Goal: Task Accomplishment & Management: Manage account settings

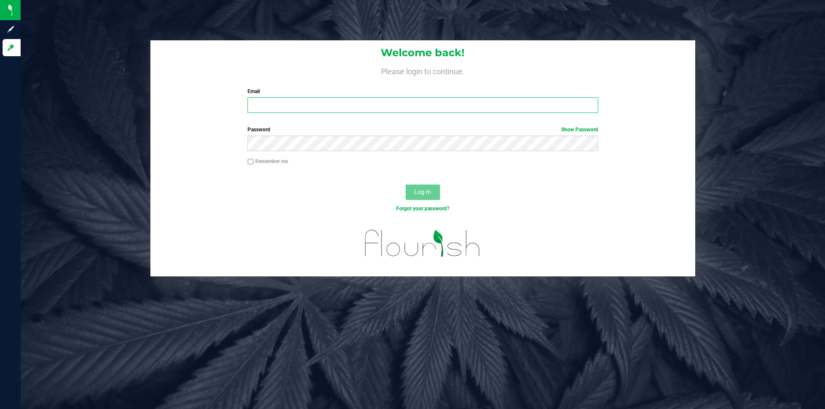
click at [321, 106] on input "Email" at bounding box center [422, 105] width 350 height 15
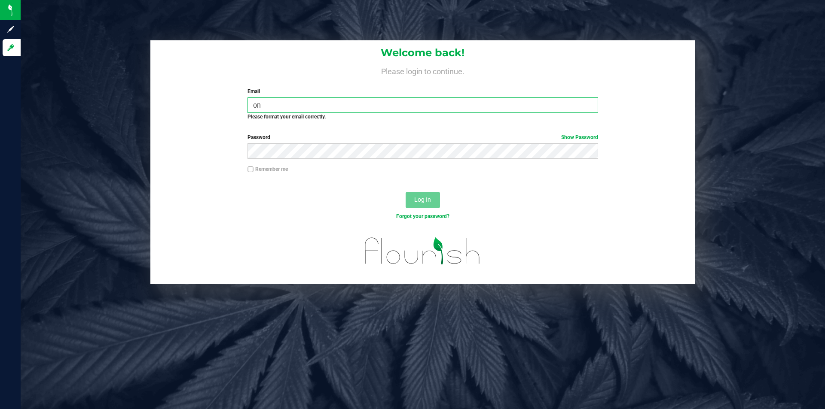
type input "onlynicole83@gmail.com"
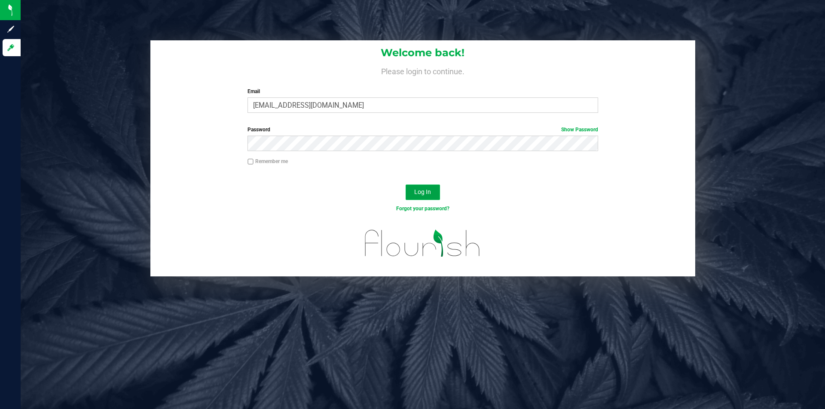
click at [423, 195] on span "Log In" at bounding box center [422, 192] width 17 height 7
click at [414, 190] on button "Log In" at bounding box center [423, 192] width 34 height 15
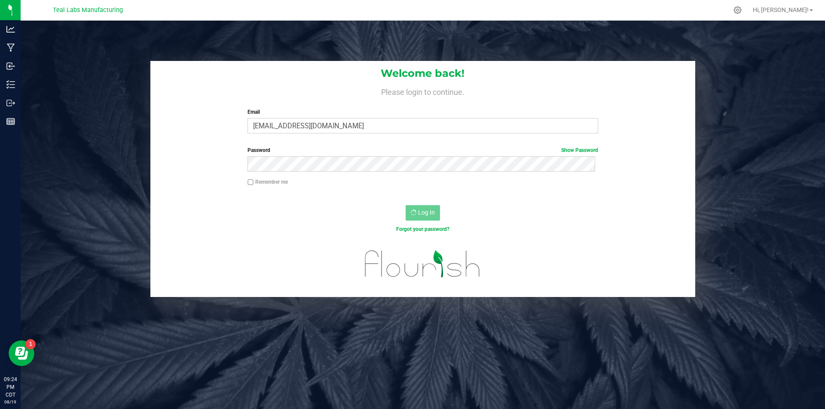
click at [648, 193] on div "Remember me" at bounding box center [422, 186] width 545 height 16
click at [170, 87] on h4 "Please login to continue." at bounding box center [422, 91] width 545 height 10
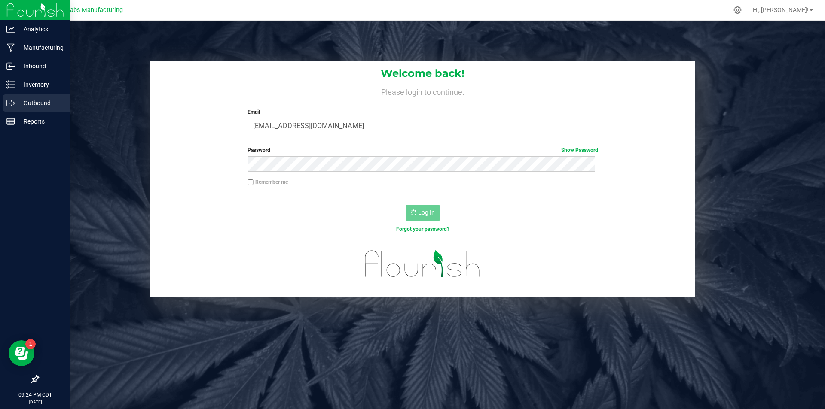
click at [31, 104] on p "Outbound" at bounding box center [41, 103] width 52 height 10
click at [37, 105] on p "Outbound" at bounding box center [41, 103] width 52 height 10
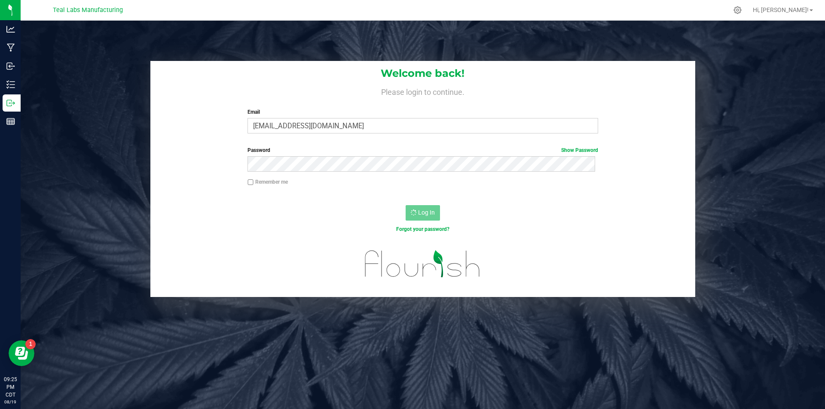
click at [645, 84] on div "Welcome back! Please login to continue. Email onlynicole83@gmail.com Required P…" at bounding box center [422, 100] width 545 height 79
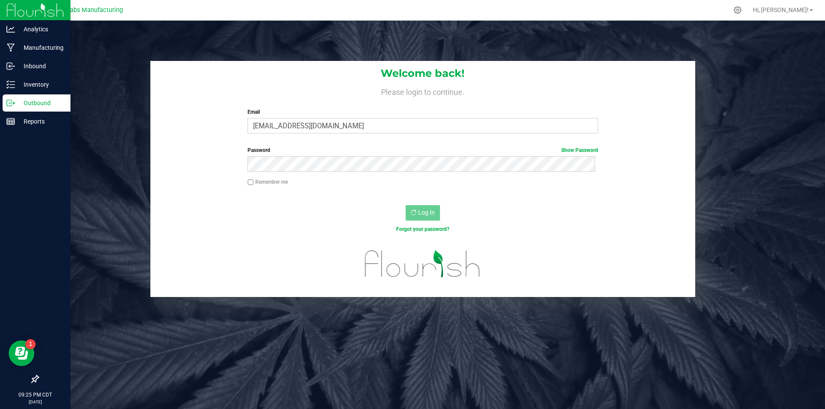
click at [28, 104] on p "Outbound" at bounding box center [41, 103] width 52 height 10
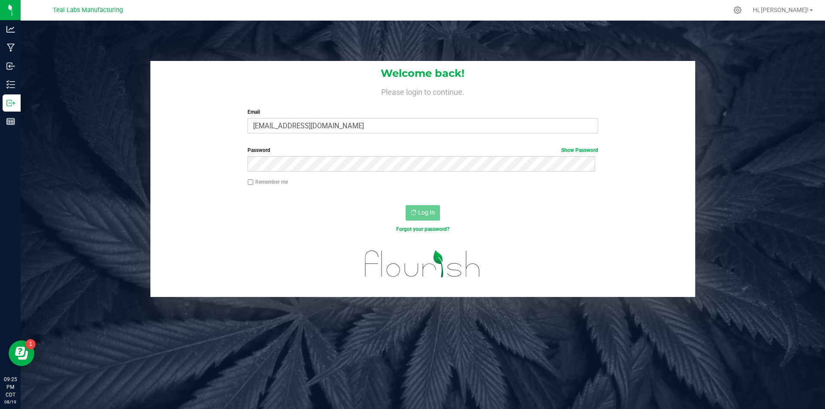
click at [344, 76] on h1 "Welcome back!" at bounding box center [422, 73] width 545 height 11
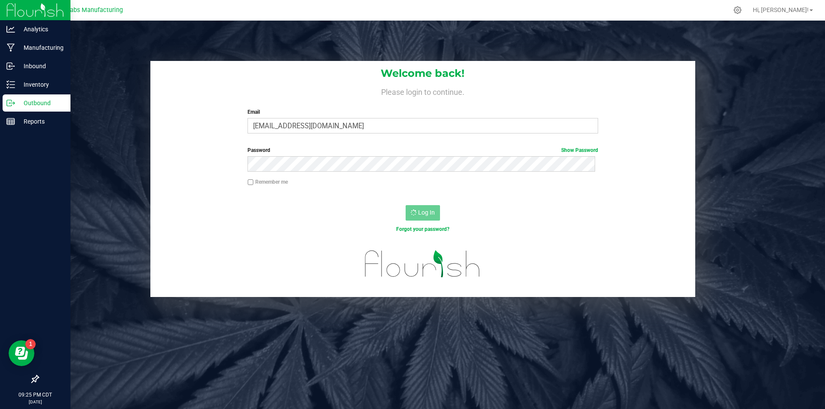
click at [38, 102] on p "Outbound" at bounding box center [41, 103] width 52 height 10
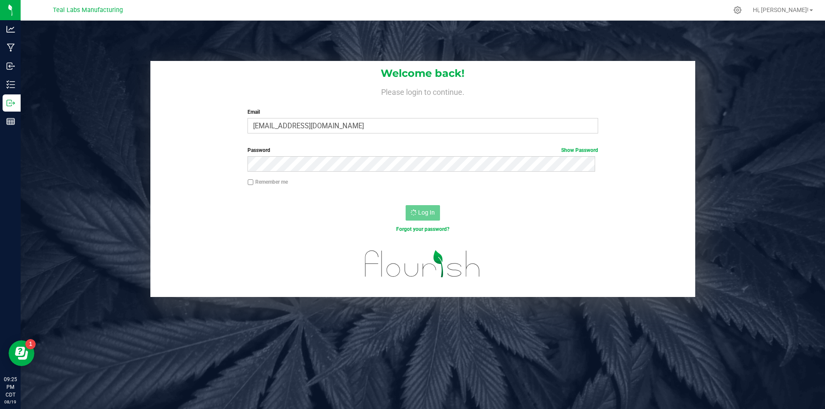
click at [158, 8] on div at bounding box center [441, 10] width 574 height 17
click at [436, 223] on div "Log In" at bounding box center [422, 215] width 545 height 29
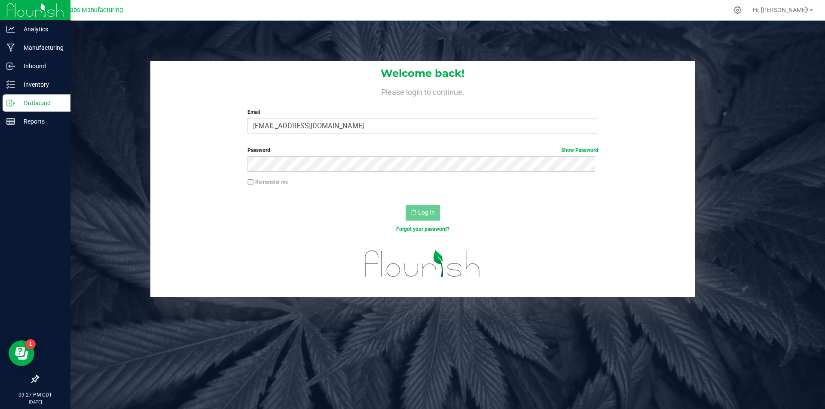
click at [38, 100] on p "Outbound" at bounding box center [41, 103] width 52 height 10
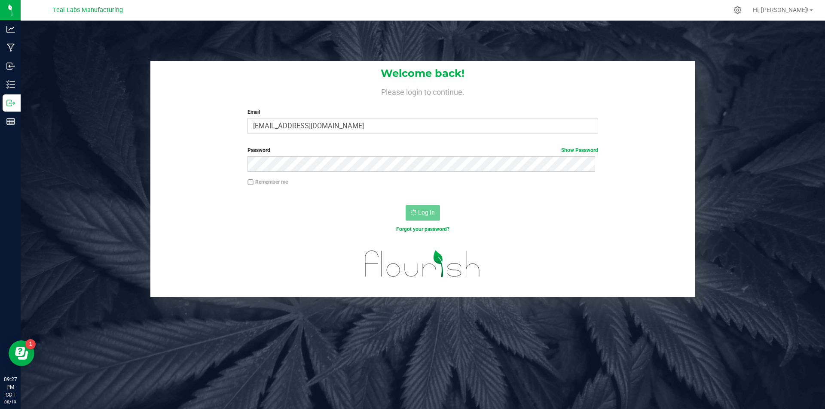
click at [146, 99] on div "Welcome back! Please login to continue. Email onlynicole83@gmail.com Required P…" at bounding box center [422, 179] width 817 height 236
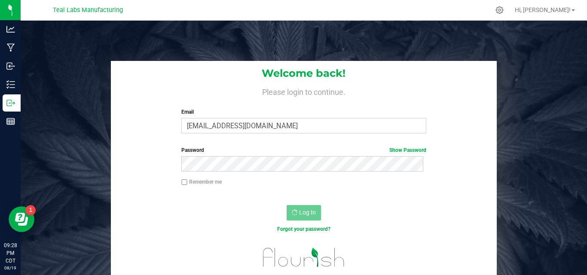
click at [426, 226] on div "Forgot your password?" at bounding box center [303, 230] width 257 height 8
click at [156, 114] on div "Welcome back! Please login to continue. Email onlynicole83@gmail.com Required P…" at bounding box center [304, 100] width 386 height 79
click at [195, 235] on div "Forgot your password?" at bounding box center [304, 236] width 386 height 12
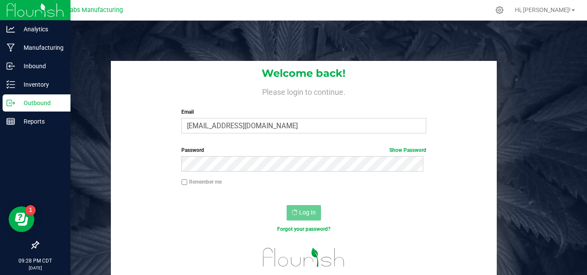
click at [19, 105] on p "Outbound" at bounding box center [41, 103] width 52 height 10
click at [39, 105] on p "Outbound" at bounding box center [41, 103] width 52 height 10
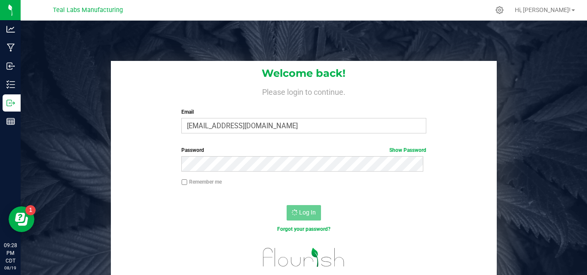
click at [126, 192] on div "Remember me" at bounding box center [304, 186] width 386 height 16
click at [55, 194] on div "Welcome back! Please login to continue. Email onlynicole83@gmail.com Required P…" at bounding box center [303, 171] width 579 height 220
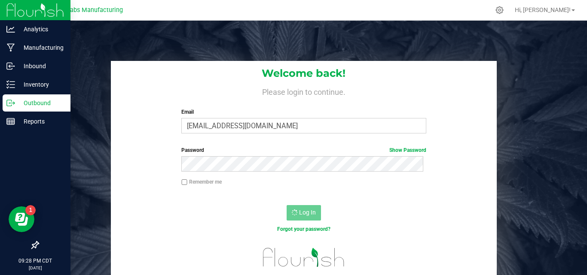
click at [48, 103] on p "Outbound" at bounding box center [41, 103] width 52 height 10
click at [51, 101] on p "Outbound" at bounding box center [41, 103] width 52 height 10
click at [57, 101] on p "Outbound" at bounding box center [41, 103] width 52 height 10
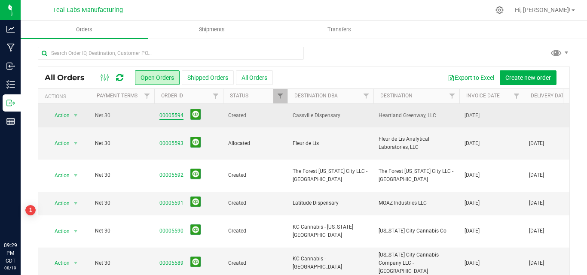
click at [168, 114] on link "00005594" at bounding box center [171, 116] width 24 height 8
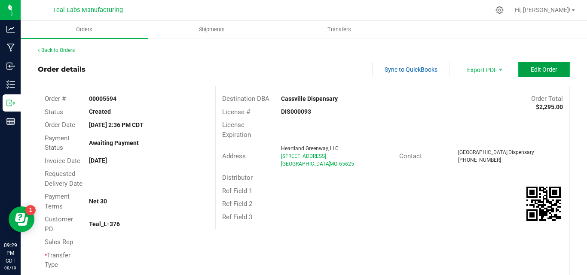
click at [546, 66] on span "Edit Order" at bounding box center [544, 69] width 27 height 7
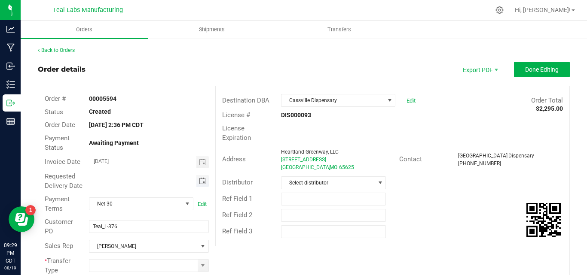
click at [199, 185] on span "Toggle calendar" at bounding box center [202, 181] width 7 height 7
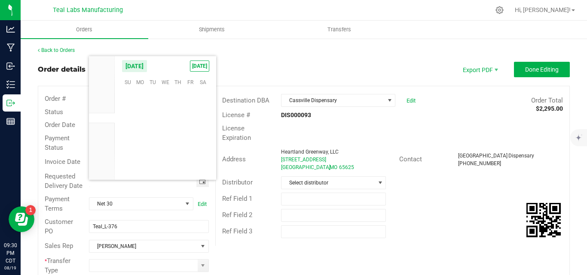
scroll to position [139232, 0]
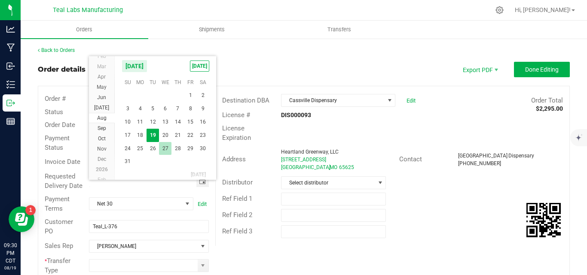
click at [164, 150] on span "27" at bounding box center [165, 148] width 12 height 13
type input "08/27/2025"
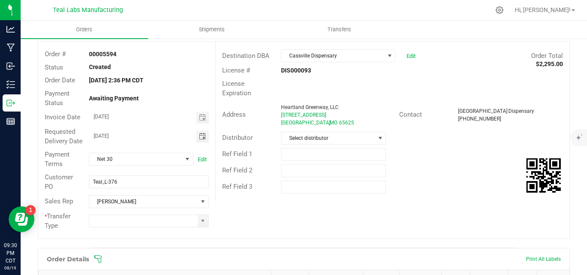
scroll to position [86, 0]
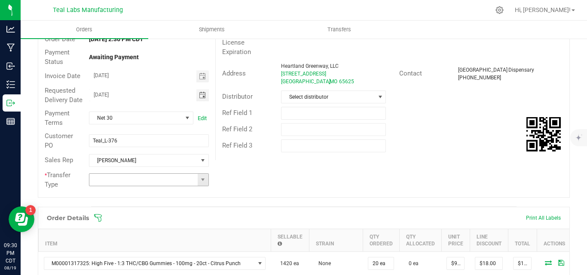
click at [205, 186] on span at bounding box center [203, 180] width 11 height 12
click at [168, 232] on li "Unaffiliated Transfer" at bounding box center [147, 234] width 117 height 15
type input "Unaffiliated Transfer"
click at [346, 174] on div "Order # 00005594 Status Created Order Date Aug 19, 2025 2:36 PM CDT Payment Sta…" at bounding box center [303, 98] width 531 height 197
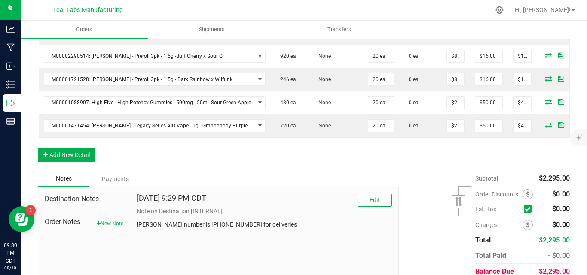
scroll to position [387, 0]
click at [96, 168] on div "Order Details Print All Labels Item Sellable Strain Qty Ordered Qty Allocated U…" at bounding box center [304, 38] width 532 height 264
click at [91, 162] on button "Add New Detail" at bounding box center [67, 154] width 58 height 15
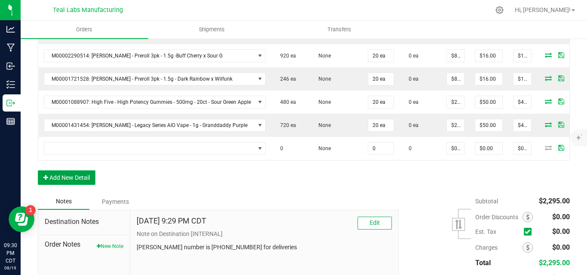
click at [82, 185] on button "Add New Detail" at bounding box center [67, 178] width 58 height 15
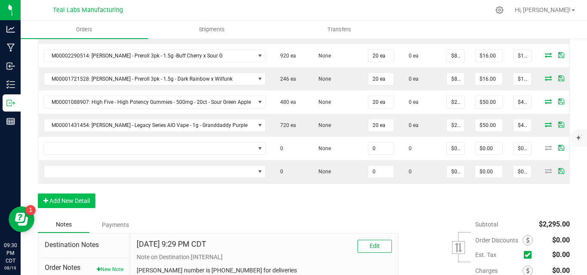
click at [78, 208] on div "Order Details Print All Labels Item Sellable Strain Qty Ordered Qty Allocated U…" at bounding box center [304, 61] width 532 height 311
click at [75, 208] on button "Add New Detail" at bounding box center [67, 201] width 58 height 15
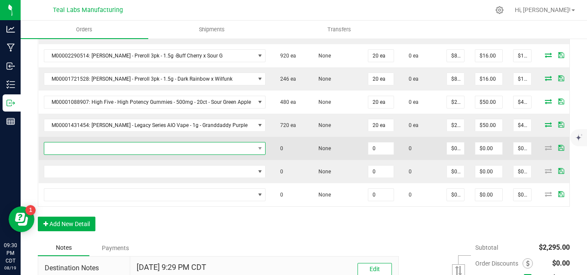
click at [98, 155] on span "NO DATA FOUND" at bounding box center [149, 149] width 211 height 12
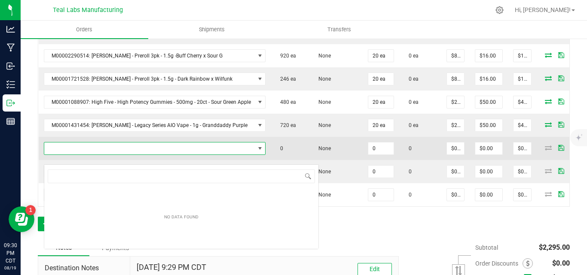
scroll to position [13, 219]
type input "og kus"
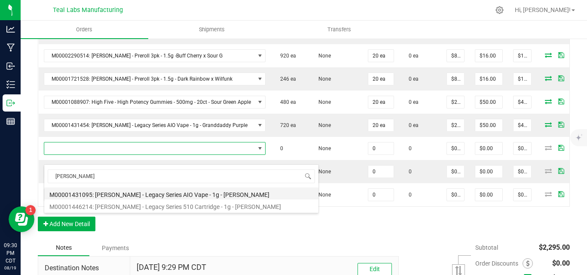
click at [163, 195] on li "M00001431095: Kusch - Legacy Series AIO Vape - 1g - OG Kusch" at bounding box center [181, 194] width 274 height 12
type input "0 ea"
type input "$25.00000"
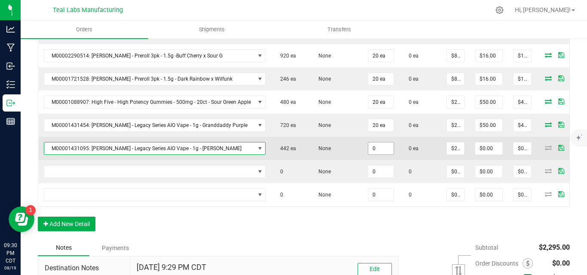
click at [378, 155] on input "0" at bounding box center [380, 149] width 25 height 12
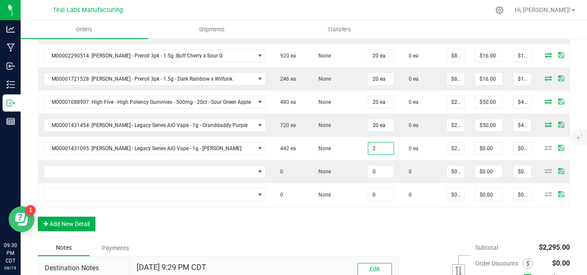
type input "2 ea"
type input "$50.00"
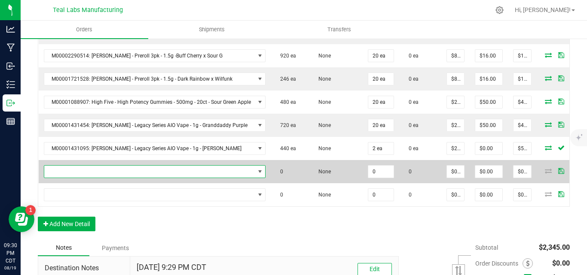
click at [132, 178] on span "NO DATA FOUND" at bounding box center [149, 172] width 211 height 12
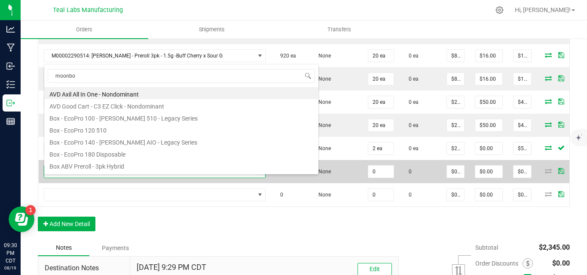
type input "moonbow"
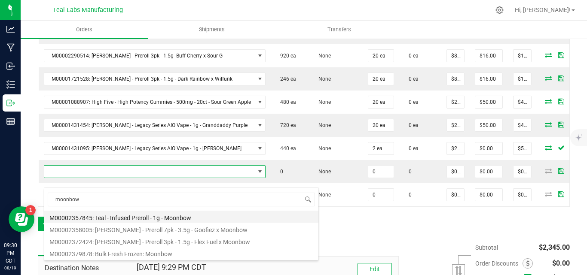
click at [178, 216] on li "M00002357845: Teal - Infused Preroll - 1g - Moonbow" at bounding box center [181, 217] width 274 height 12
type input "0 ea"
type input "$10.00000"
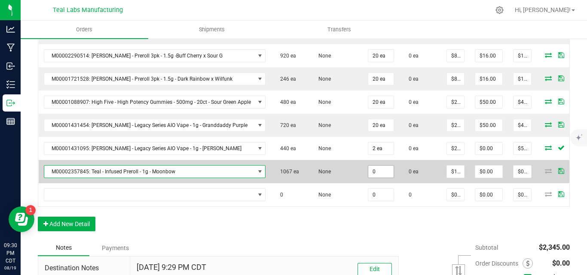
click at [381, 178] on input "0" at bounding box center [380, 172] width 25 height 12
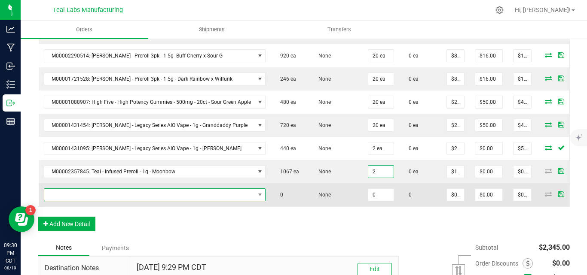
type input "2 ea"
type input "$20.00"
click at [63, 201] on span "NO DATA FOUND" at bounding box center [149, 195] width 211 height 12
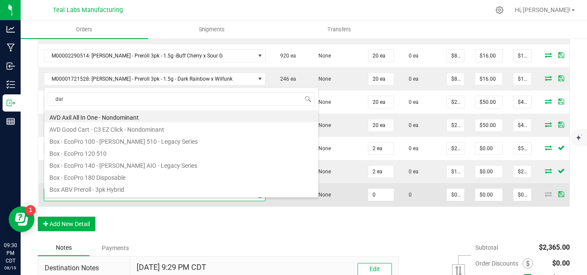
type input "dark"
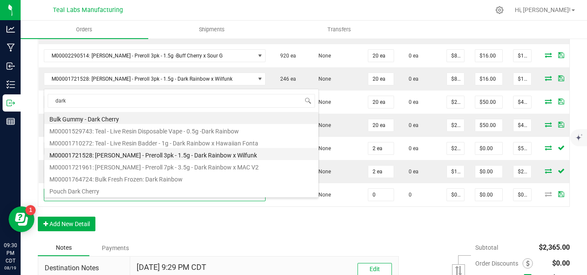
click at [210, 155] on li "M00001721528: Kusch - Preroll 3pk - 1.5g - Dark Rainbow x Wilfunk" at bounding box center [181, 154] width 274 height 12
type input "0 ea"
type input "$8.00000"
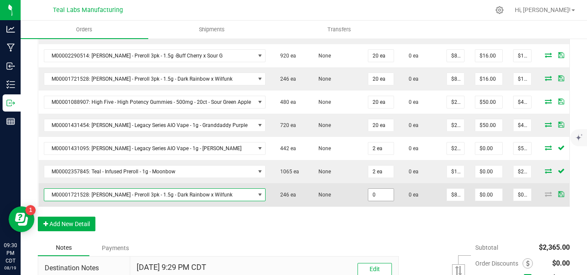
click at [380, 201] on input "0" at bounding box center [380, 195] width 25 height 12
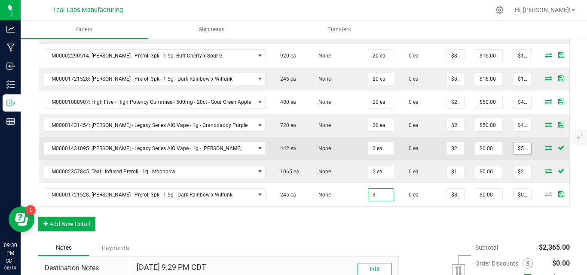
type input "3 ea"
type input "$24.00"
click at [519, 155] on input "50" at bounding box center [522, 149] width 18 height 12
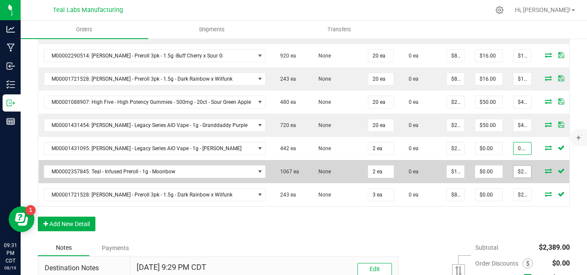
type input "0.02"
type input "$0.01000"
type input "$0.02"
click at [521, 178] on input "20" at bounding box center [522, 172] width 18 height 12
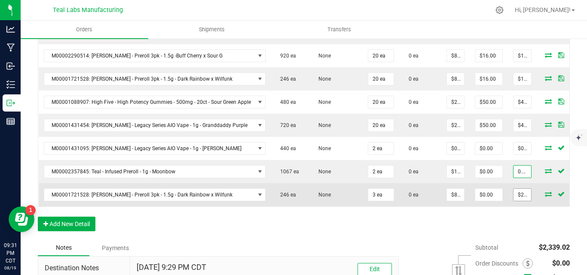
type input "0.02"
type input "$0.01000"
type input "$0.02"
click at [521, 201] on input "24" at bounding box center [522, 195] width 18 height 12
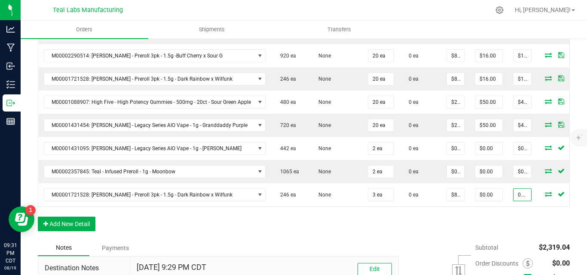
type input "0.03"
type input "$0.01000"
type input "$0.03"
click at [519, 240] on div "Order Details Print All Labels Item Sellable Strain Qty Ordered Qty Allocated U…" at bounding box center [304, 73] width 532 height 334
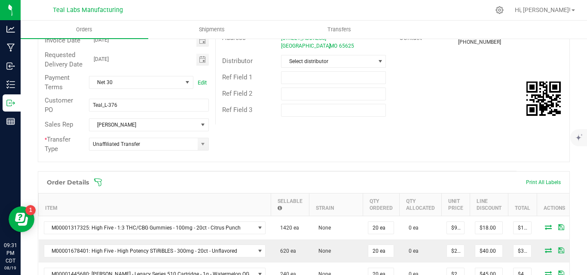
scroll to position [0, 0]
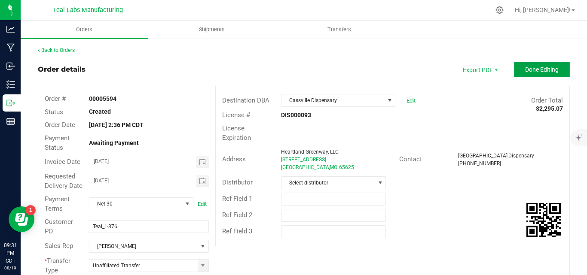
click at [527, 67] on span "Done Editing" at bounding box center [542, 69] width 34 height 7
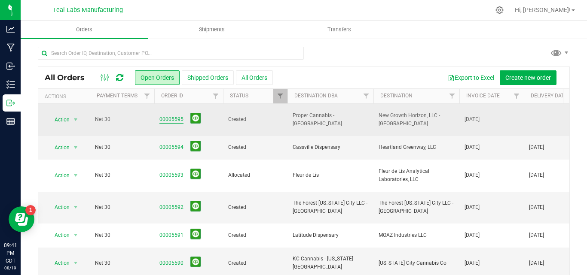
click at [161, 116] on link "00005595" at bounding box center [171, 120] width 24 height 8
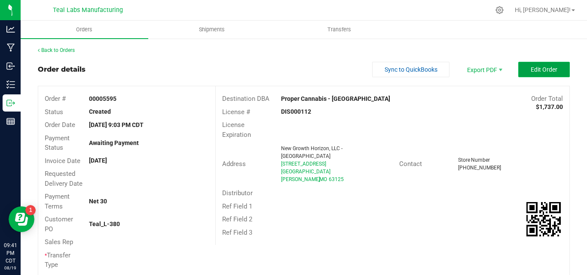
click at [530, 64] on button "Edit Order" at bounding box center [544, 69] width 52 height 15
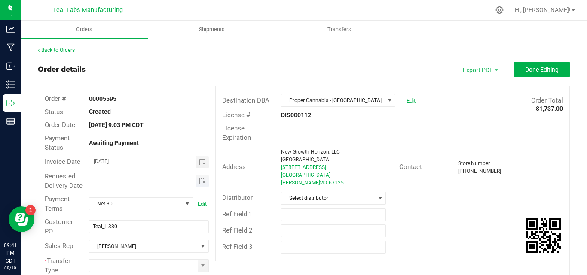
click at [198, 182] on span "Toggle calendar" at bounding box center [202, 181] width 12 height 12
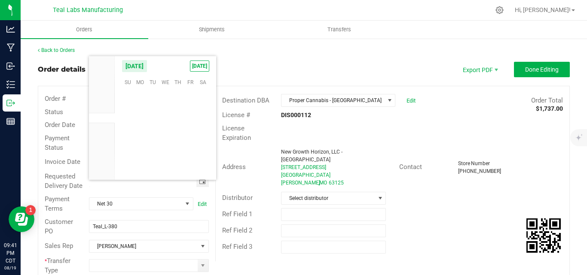
scroll to position [139232, 0]
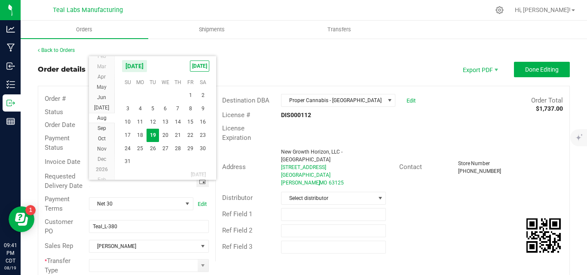
click at [180, 136] on span "21" at bounding box center [177, 135] width 12 height 13
type input "[DATE]"
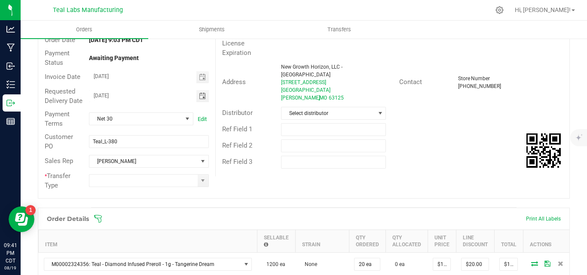
scroll to position [86, 0]
click at [128, 186] on input at bounding box center [143, 180] width 108 height 12
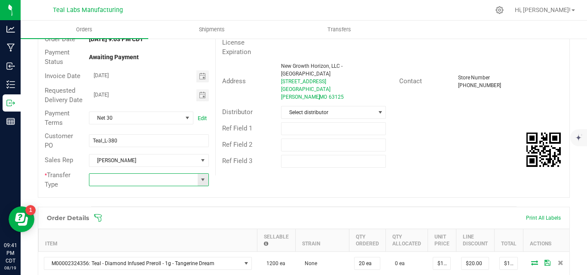
click at [199, 183] on span at bounding box center [202, 180] width 7 height 7
click at [157, 233] on li "Unaffiliated Transfer" at bounding box center [147, 234] width 117 height 15
type input "Unaffiliated Transfer"
click at [296, 184] on div "Order # 00005595 Status Created Order Date Aug 19, 2025 9:03 PM CDT Payment Sta…" at bounding box center [303, 98] width 531 height 197
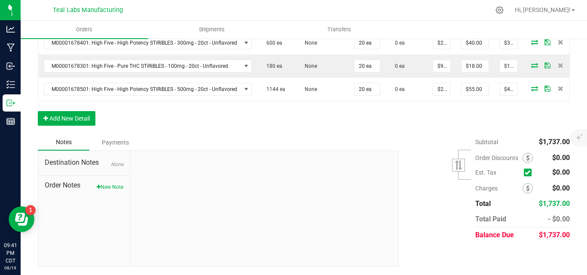
scroll to position [415, 0]
click at [86, 120] on button "Add New Detail" at bounding box center [67, 118] width 58 height 15
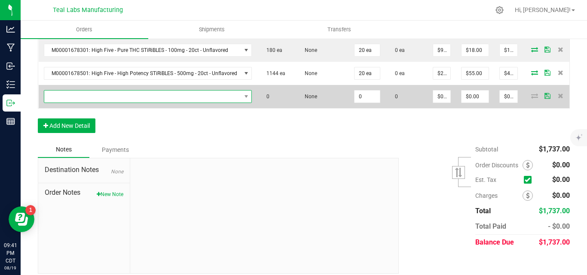
click at [114, 103] on span "NO DATA FOUND" at bounding box center [142, 97] width 197 height 12
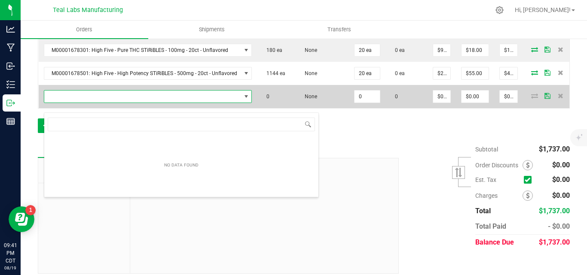
scroll to position [13, 205]
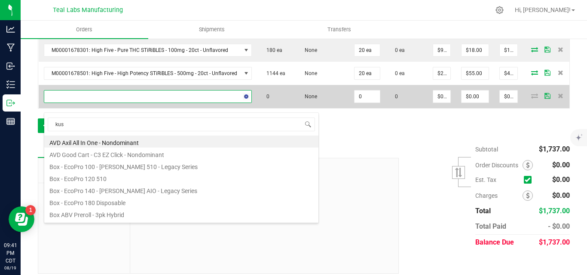
type input "kush"
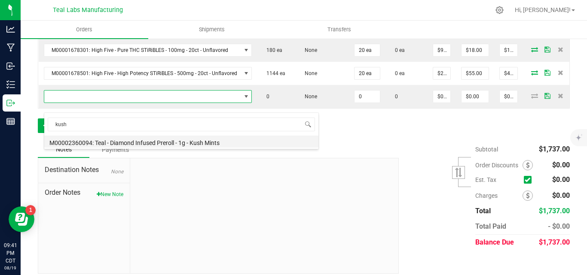
click at [163, 142] on li "M00002360094: Teal - Diamond Infused Preroll - 1g - Kush Mints" at bounding box center [181, 142] width 274 height 12
type input "0 ea"
type input "$10.00000"
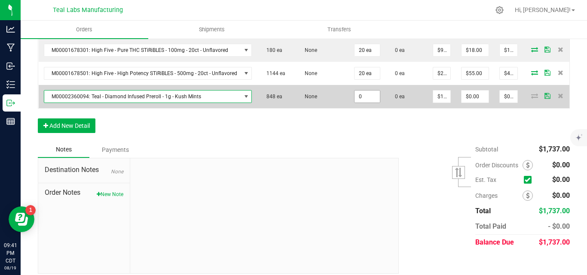
click at [367, 103] on input "0" at bounding box center [366, 97] width 25 height 12
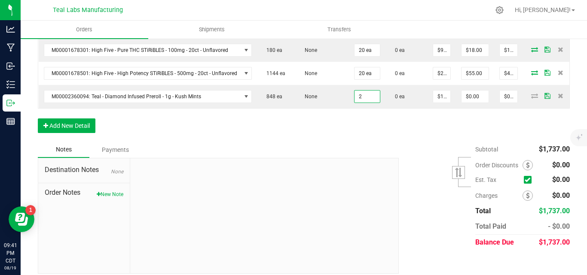
type input "2 ea"
type input "$20.00"
click at [336, 141] on div "Order Details Print All Labels Item Sellable Strain Qty Ordered Qty Allocated U…" at bounding box center [304, 10] width 532 height 264
click at [77, 133] on button "Add New Detail" at bounding box center [67, 126] width 58 height 15
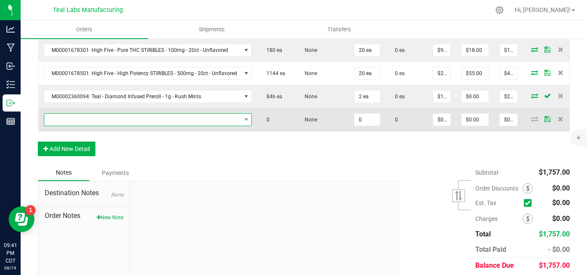
click at [79, 126] on span "NO DATA FOUND" at bounding box center [142, 120] width 197 height 12
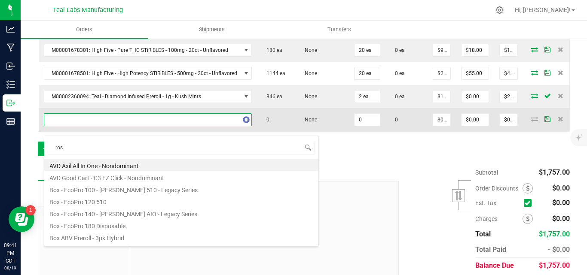
type input "rose"
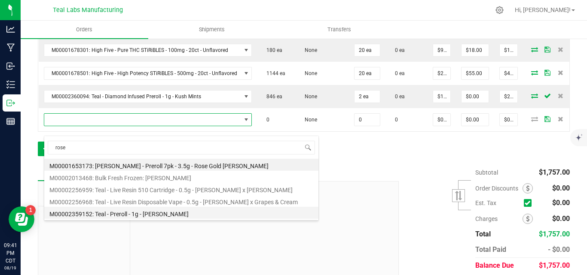
click at [160, 214] on li "M00002359152: Teal - Preroll - 1g - Roseanna" at bounding box center [181, 213] width 274 height 12
type input "0 ea"
type input "$6.00000"
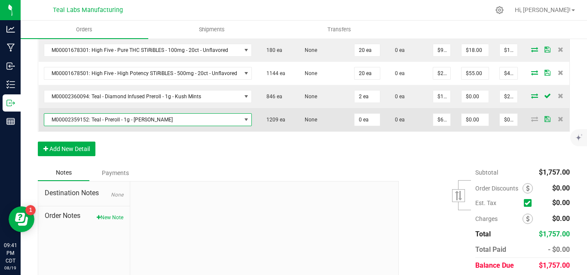
click at [366, 131] on td "0 ea" at bounding box center [367, 119] width 37 height 23
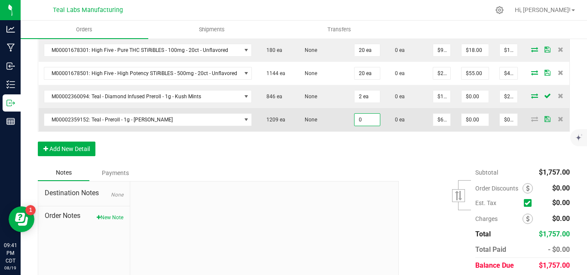
click at [366, 126] on input "0" at bounding box center [366, 120] width 25 height 12
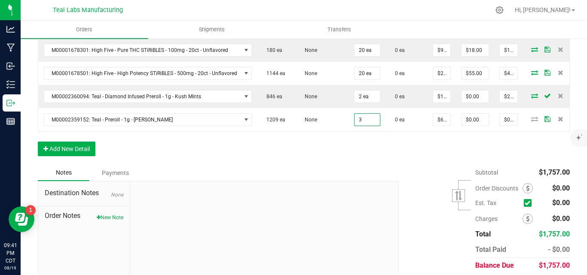
type input "3 ea"
type input "$18.00"
click at [379, 181] on div "Notes Payments" at bounding box center [215, 173] width 354 height 16
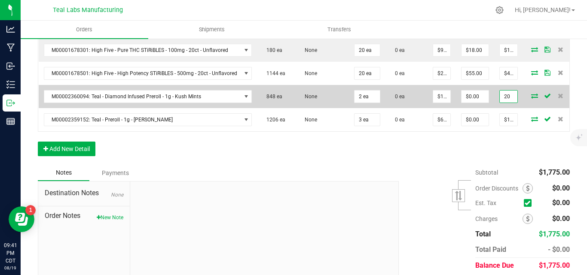
click at [512, 103] on input "20" at bounding box center [509, 97] width 18 height 12
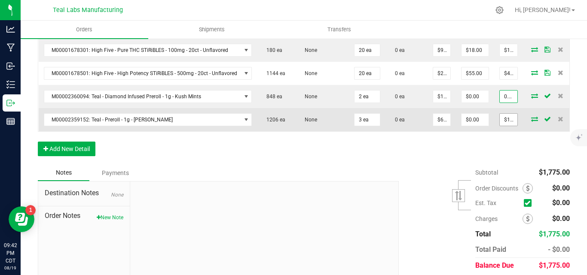
type input "0.02"
type input "$0.01000"
type input "$0.02"
click at [512, 126] on input "18" at bounding box center [509, 120] width 18 height 12
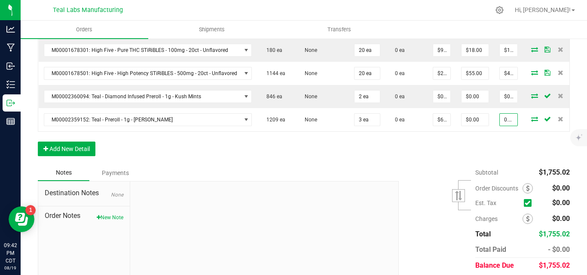
type input "0.03"
type input "$0.01000"
type input "$0.03"
click at [506, 159] on div "Order Details Print All Labels Item Sellable Strain Qty Ordered Qty Allocated U…" at bounding box center [304, 21] width 532 height 287
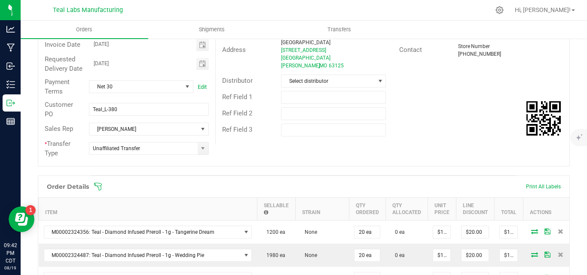
scroll to position [0, 0]
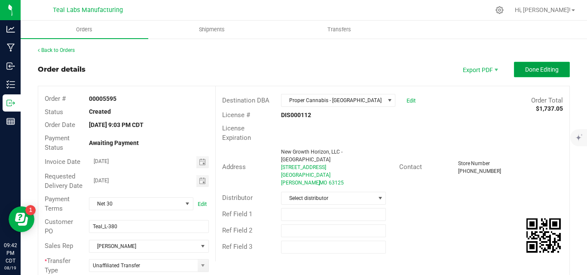
click at [526, 67] on span "Done Editing" at bounding box center [542, 69] width 34 height 7
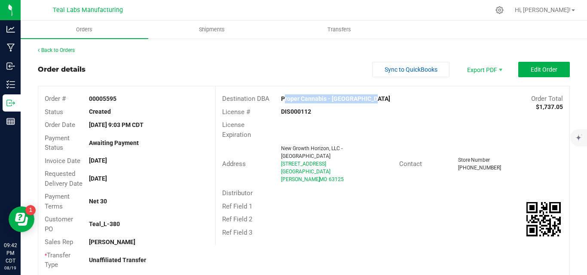
drag, startPoint x: 381, startPoint y: 103, endPoint x: 278, endPoint y: 93, distance: 104.0
click at [278, 93] on div "Destination DBA Proper Cannabis - South County Order Total $1,737.05" at bounding box center [393, 98] width 354 height 13
copy strong "Proper Cannabis - South County"
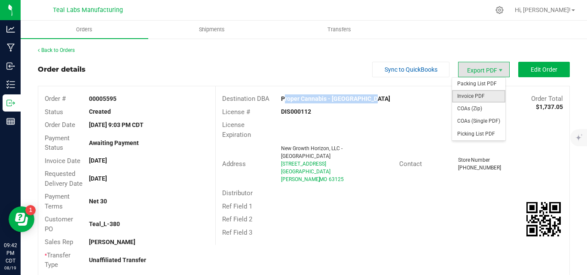
click at [469, 96] on span "Invoice PDF" at bounding box center [478, 96] width 53 height 12
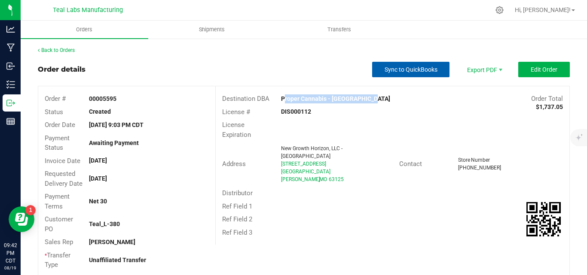
click at [406, 73] on button "Sync to QuickBooks" at bounding box center [410, 69] width 77 height 15
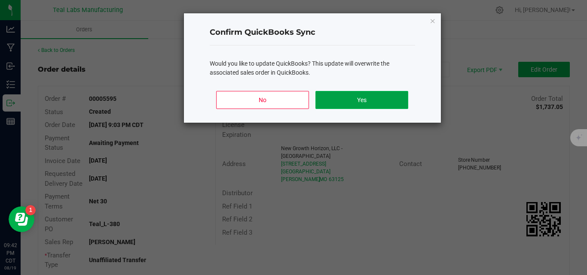
click at [394, 97] on button "Yes" at bounding box center [361, 100] width 92 height 18
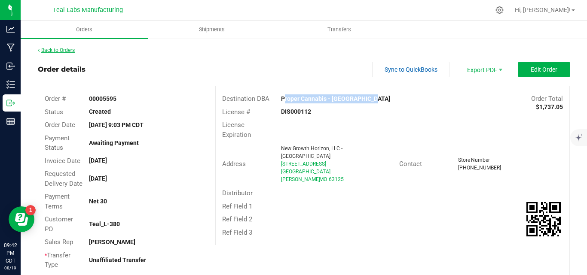
click at [49, 50] on link "Back to Orders" at bounding box center [56, 50] width 37 height 6
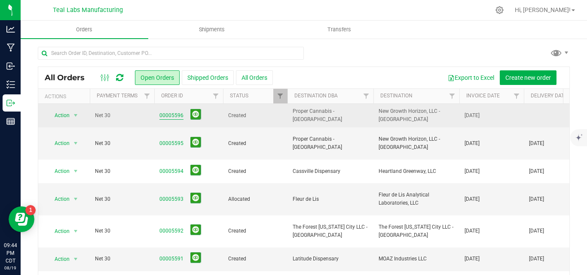
click at [175, 114] on link "00005596" at bounding box center [171, 116] width 24 height 8
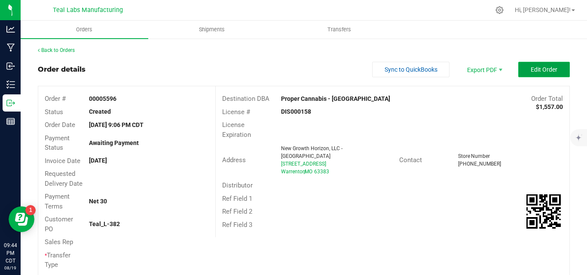
click at [547, 66] on span "Edit Order" at bounding box center [544, 69] width 27 height 7
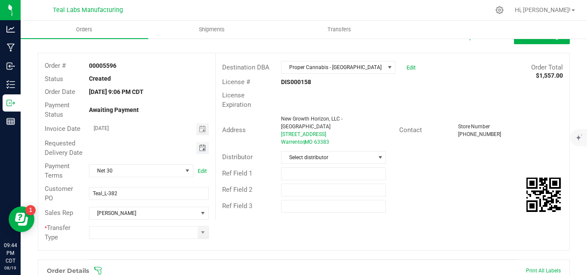
scroll to position [43, 0]
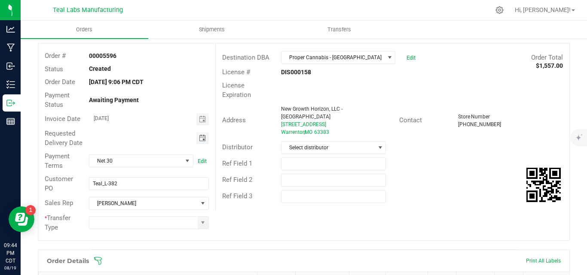
click at [199, 141] on span "Toggle calendar" at bounding box center [202, 138] width 7 height 7
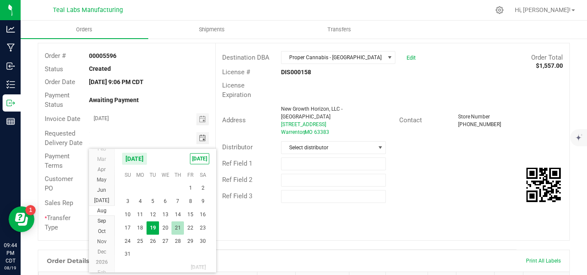
click at [180, 232] on span "21" at bounding box center [177, 228] width 12 height 13
type input "[DATE]"
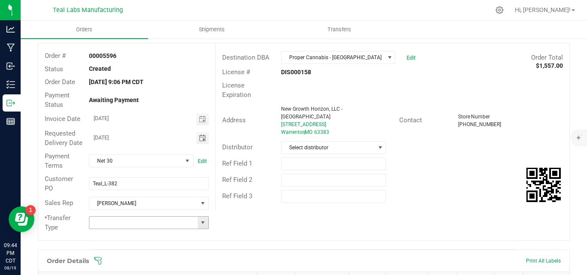
click at [202, 226] on span at bounding box center [202, 223] width 7 height 7
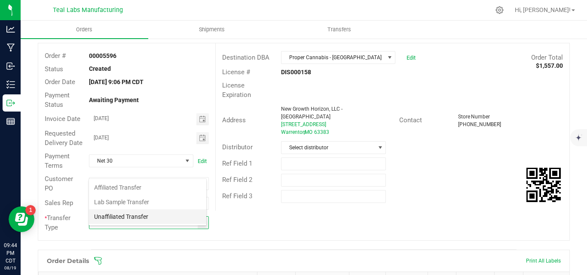
click at [189, 219] on li "Unaffiliated Transfer" at bounding box center [147, 217] width 117 height 15
type input "Unaffiliated Transfer"
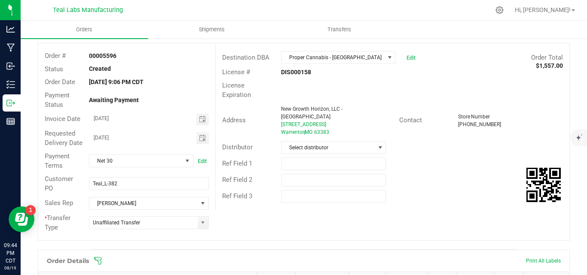
click at [469, 190] on div "Ref Field 3" at bounding box center [393, 197] width 354 height 16
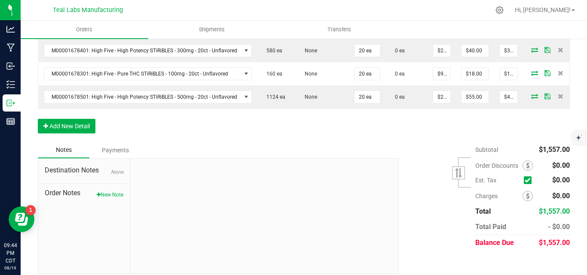
scroll to position [387, 0]
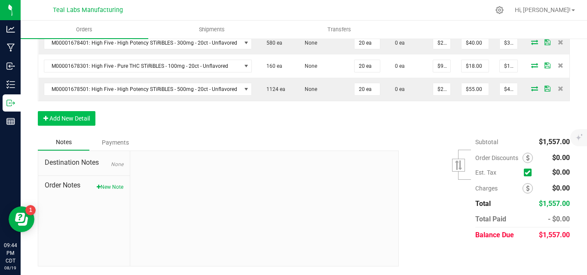
click at [87, 115] on div "Order Details Print All Labels Item Sellable Strain Qty Ordered Qty Allocated U…" at bounding box center [304, 26] width 532 height 218
click at [85, 119] on button "Add New Detail" at bounding box center [67, 118] width 58 height 15
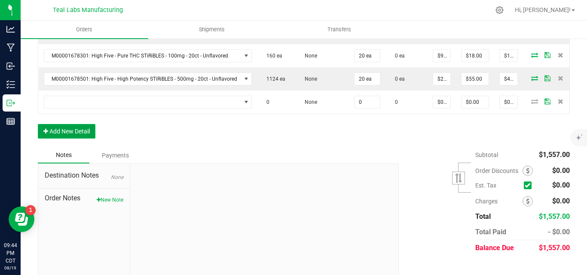
click at [80, 139] on button "Add New Detail" at bounding box center [67, 131] width 58 height 15
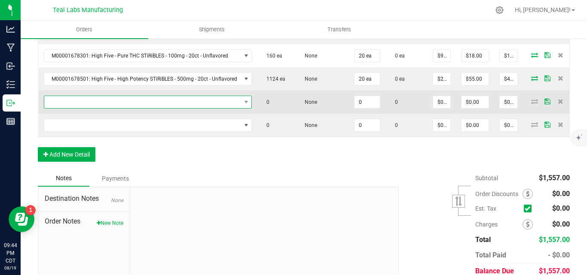
click at [70, 108] on span "NO DATA FOUND" at bounding box center [142, 102] width 197 height 12
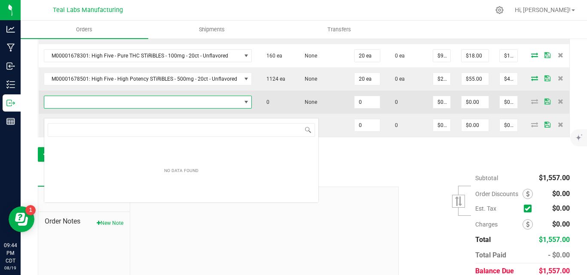
scroll to position [13, 205]
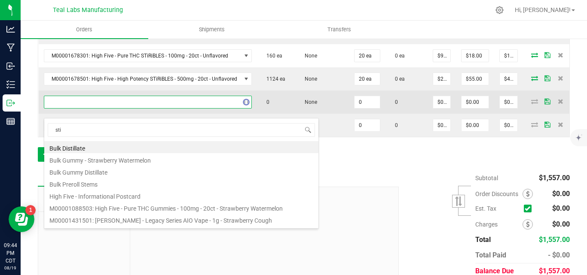
type input "stir"
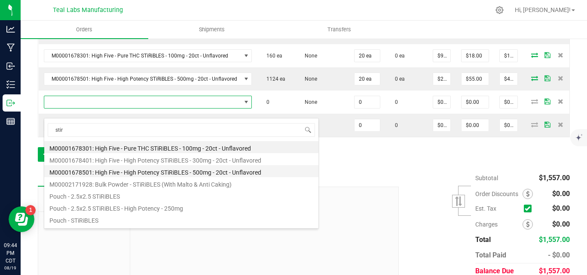
click at [200, 170] on li "M00001678501: High Five - High Potency STiRiBLES - 500mg - 20ct - Unflavored" at bounding box center [181, 171] width 274 height 12
type input "0 ea"
type input "$27.50000"
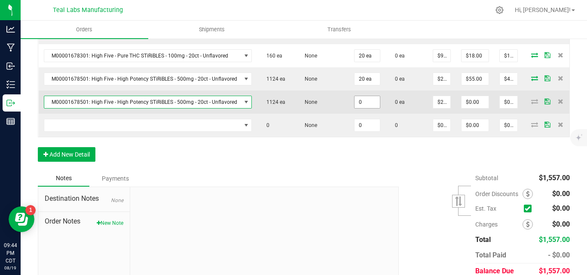
click at [370, 108] on input "0" at bounding box center [366, 102] width 25 height 12
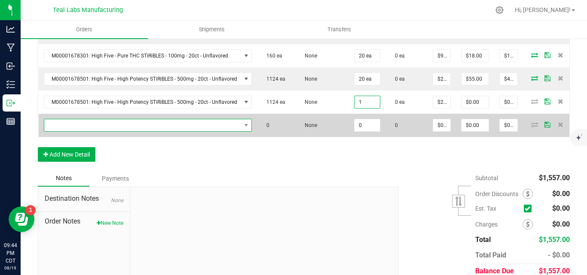
type input "1 ea"
type input "$27.50"
click at [144, 131] on span "NO DATA FOUND" at bounding box center [142, 125] width 197 height 12
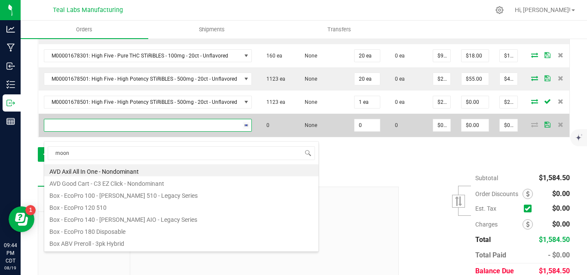
type input "moonb"
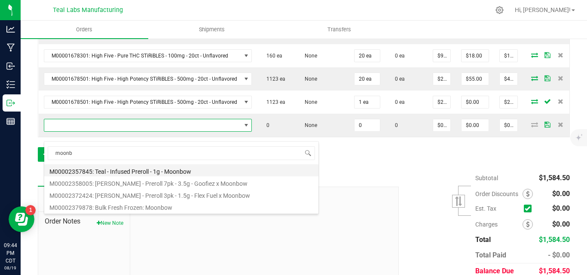
click at [192, 171] on li "M00002357845: Teal - Infused Preroll - 1g - Moonbow" at bounding box center [181, 171] width 274 height 12
type input "0 ea"
type input "$10.00000"
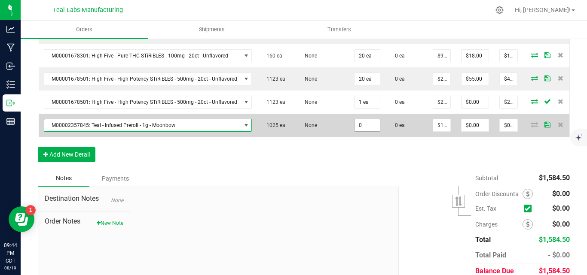
click at [366, 131] on input "0" at bounding box center [366, 125] width 25 height 12
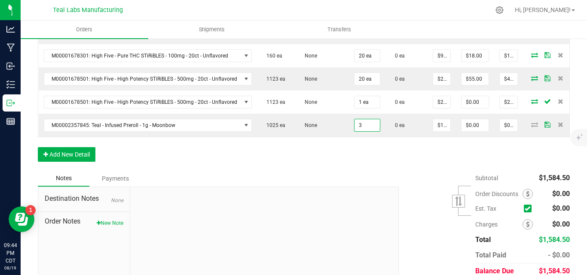
type input "3 ea"
type input "$30.00"
click at [394, 169] on div "Order Details Print All Labels Item Sellable Strain Qty Ordered Qty Allocated U…" at bounding box center [304, 38] width 532 height 264
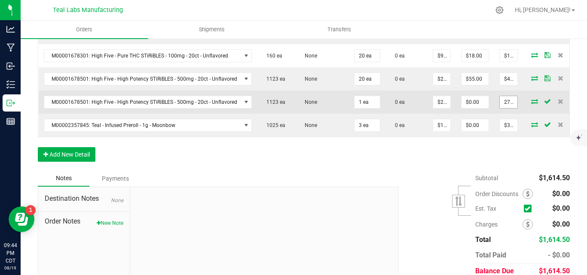
click at [502, 108] on input "27.5" at bounding box center [509, 102] width 18 height 12
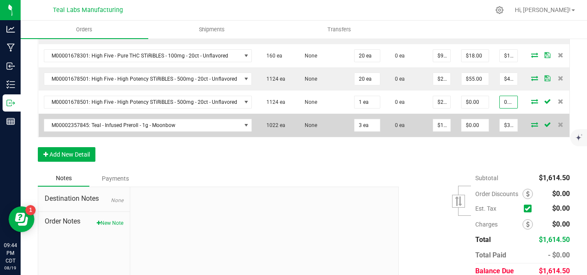
type input "0.01"
type input "$0.01000"
type input "$0.01"
click at [504, 125] on td "$30.00" at bounding box center [508, 125] width 29 height 23
click at [506, 130] on input "30" at bounding box center [509, 125] width 18 height 12
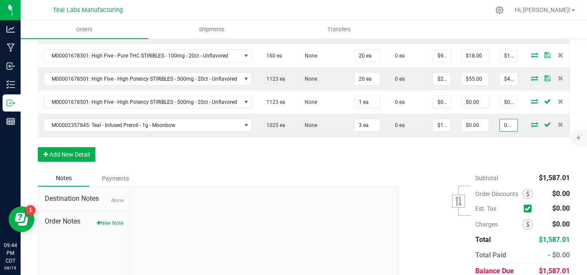
type input "0.03"
type input "$0.01000"
type input "$0.03"
click at [508, 169] on div "Order Details Print All Labels Item Sellable Strain Qty Ordered Qty Allocated U…" at bounding box center [304, 38] width 532 height 264
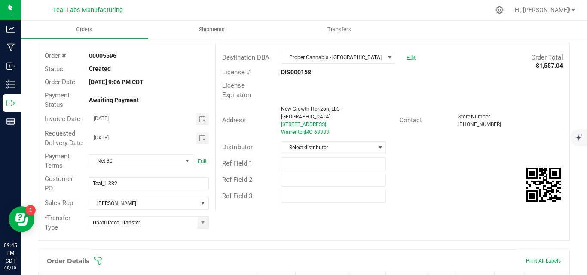
scroll to position [0, 0]
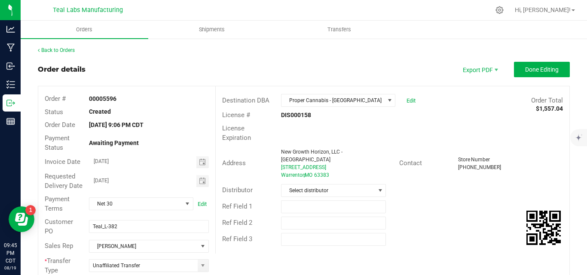
click at [554, 66] on button "Done Editing" at bounding box center [542, 69] width 56 height 15
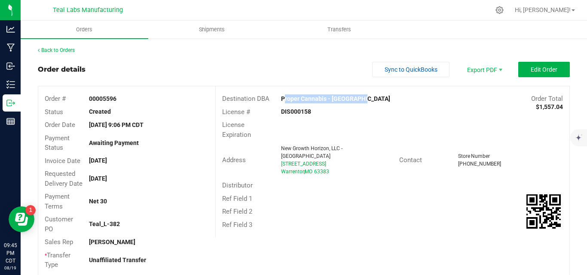
drag, startPoint x: 362, startPoint y: 100, endPoint x: 279, endPoint y: 99, distance: 82.9
click at [279, 99] on div "Proper Cannabis - [GEOGRAPHIC_DATA]" at bounding box center [348, 99] width 147 height 9
copy strong "Proper Cannabis - [GEOGRAPHIC_DATA]"
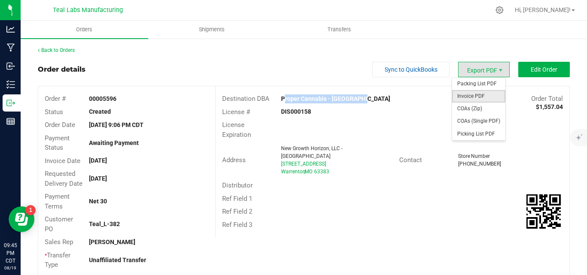
click at [480, 93] on span "Invoice PDF" at bounding box center [478, 96] width 53 height 12
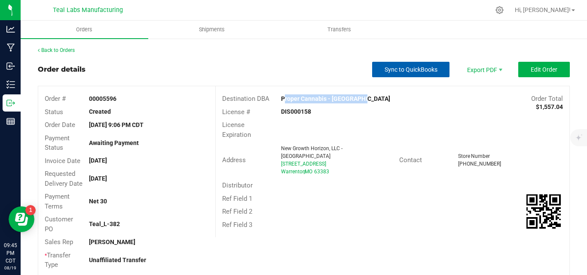
click at [425, 66] on span "Sync to QuickBooks" at bounding box center [410, 69] width 53 height 7
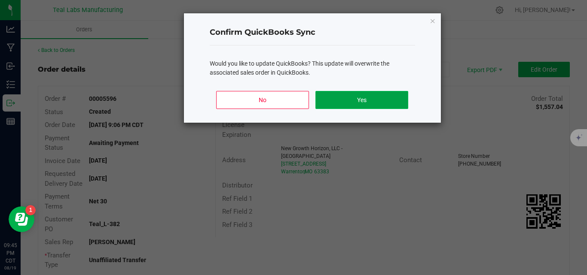
click at [383, 102] on button "Yes" at bounding box center [361, 100] width 92 height 18
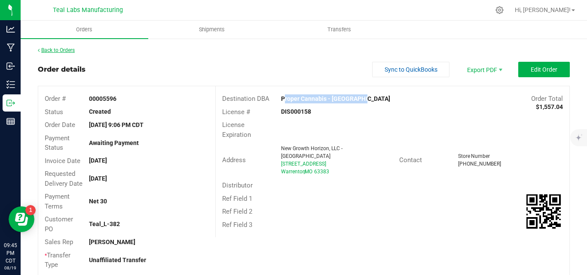
click at [75, 52] on link "Back to Orders" at bounding box center [56, 50] width 37 height 6
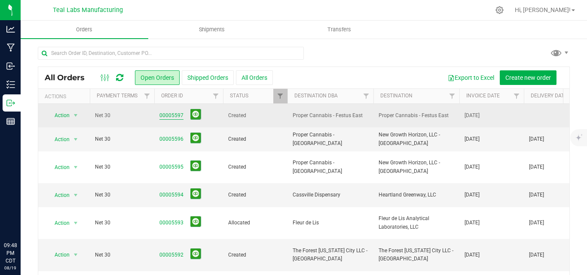
click at [175, 115] on link "00005597" at bounding box center [171, 116] width 24 height 8
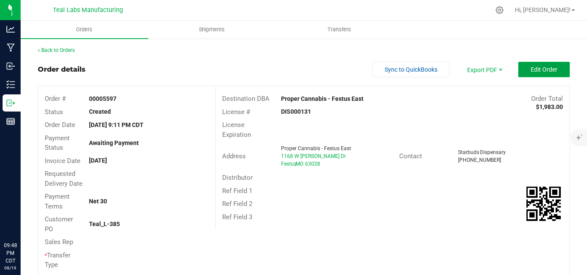
click at [518, 69] on button "Edit Order" at bounding box center [544, 69] width 52 height 15
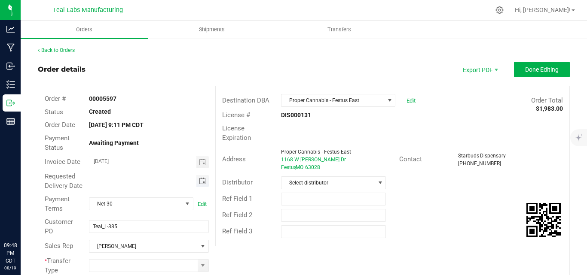
click at [203, 183] on span "Toggle calendar" at bounding box center [202, 181] width 7 height 7
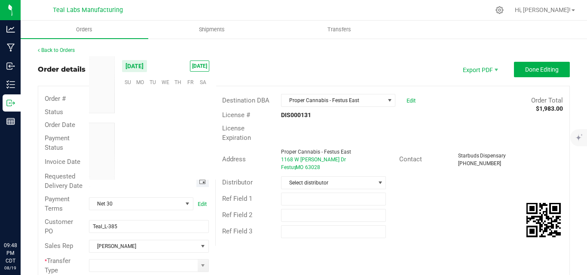
scroll to position [139232, 0]
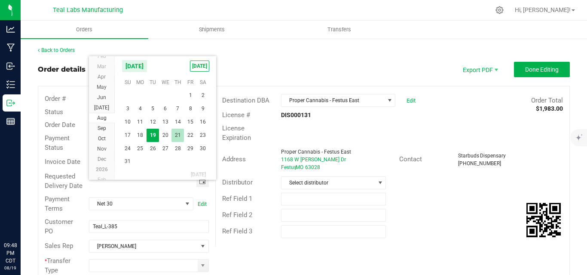
click at [177, 139] on span "21" at bounding box center [177, 135] width 12 height 13
type input "[DATE]"
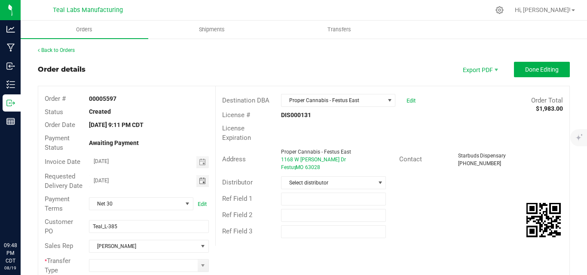
click at [242, 251] on div "Order # 00005597 Status Created Order Date [DATE] 9:11 PM CDT Payment Status Aw…" at bounding box center [303, 184] width 531 height 197
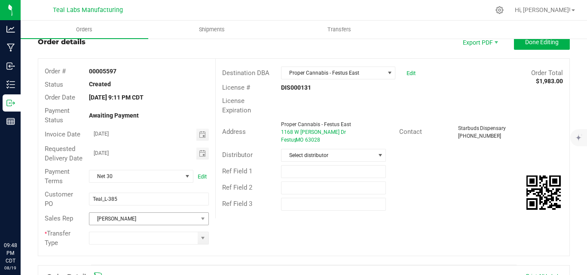
scroll to position [43, 0]
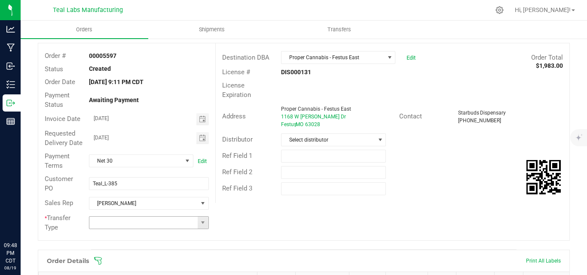
click at [134, 229] on input at bounding box center [143, 223] width 108 height 12
click at [203, 226] on span at bounding box center [202, 223] width 7 height 7
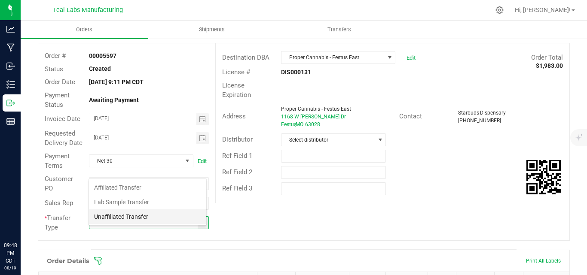
click at [165, 218] on li "Unaffiliated Transfer" at bounding box center [147, 217] width 117 height 15
type input "Unaffiliated Transfer"
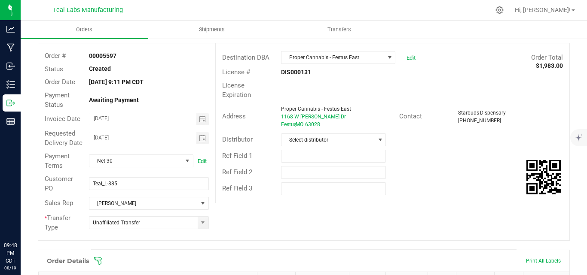
click at [393, 220] on div "Order # 00005597 Status Created Order Date [DATE] 9:11 PM CDT Payment Status Aw…" at bounding box center [303, 141] width 531 height 197
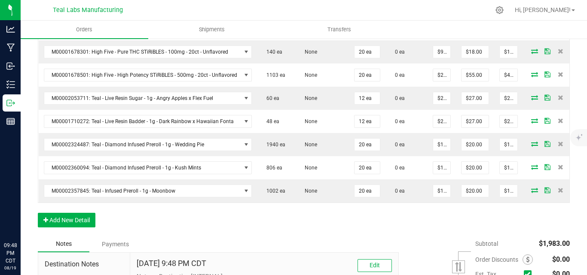
scroll to position [387, 0]
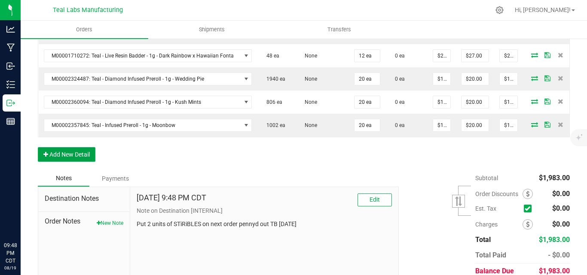
click at [64, 162] on button "Add New Detail" at bounding box center [67, 154] width 58 height 15
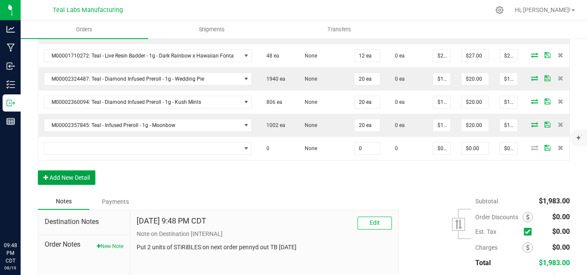
click at [69, 185] on button "Add New Detail" at bounding box center [67, 178] width 58 height 15
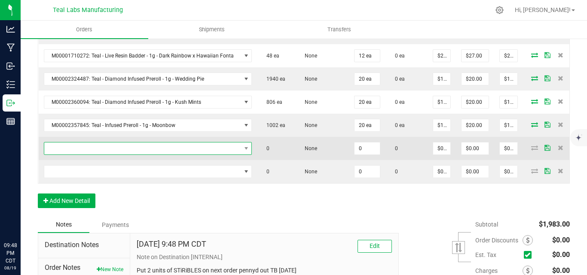
click at [88, 155] on span "NO DATA FOUND" at bounding box center [142, 149] width 197 height 12
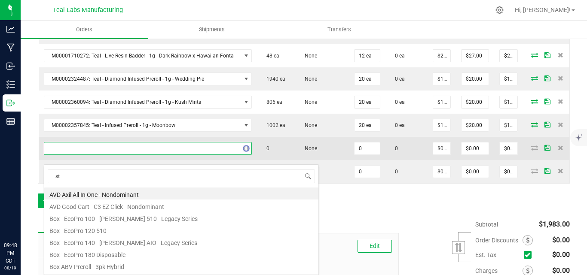
scroll to position [13, 205]
type input "stir"
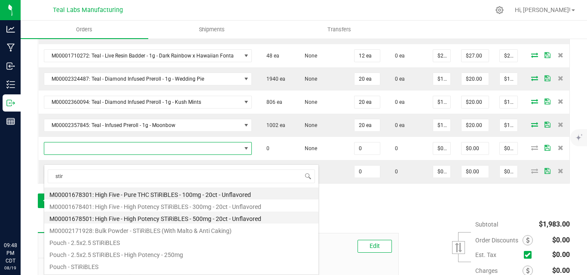
click at [157, 217] on li "M00001678501: High Five - High Potency STiRiBLES - 500mg - 20ct - Unflavored" at bounding box center [181, 218] width 274 height 12
type input "0 ea"
type input "$27.50000"
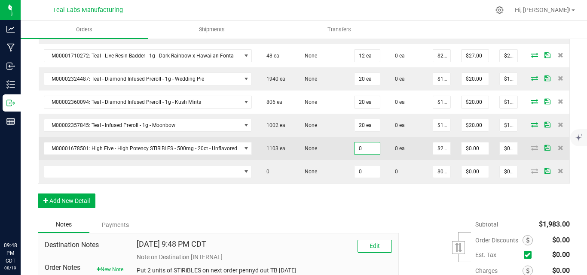
click at [365, 155] on input "0" at bounding box center [366, 149] width 25 height 12
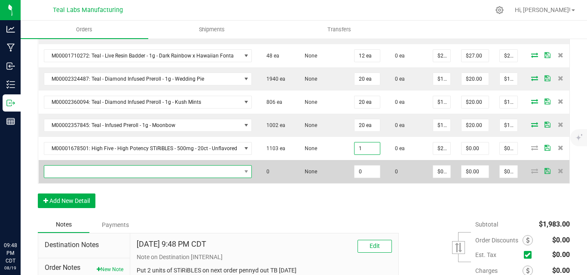
type input "1 ea"
type input "$27.50"
click at [174, 178] on span "NO DATA FOUND" at bounding box center [142, 172] width 197 height 12
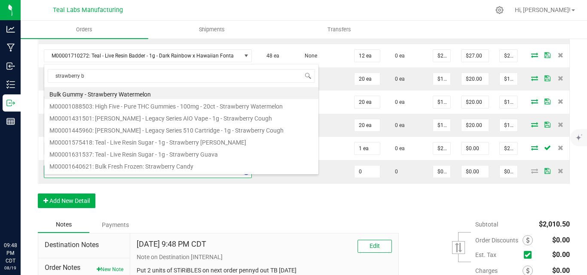
type input "strawberry bu"
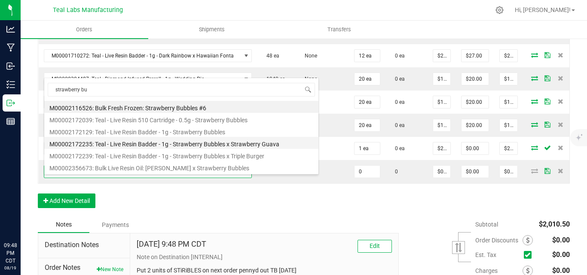
click at [242, 142] on li "M00002172235: Teal - Live Resin Badder - 1g - Strawberry Bubbles x Strawberry G…" at bounding box center [181, 143] width 274 height 12
type input "0 ea"
type input "$21.50000"
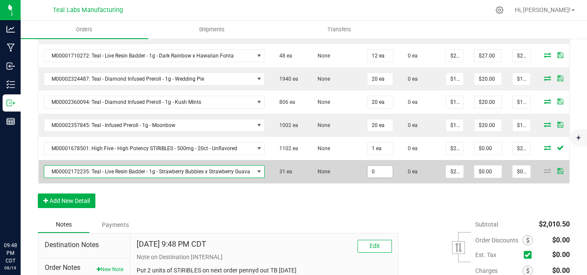
click at [382, 178] on input "0" at bounding box center [379, 172] width 25 height 12
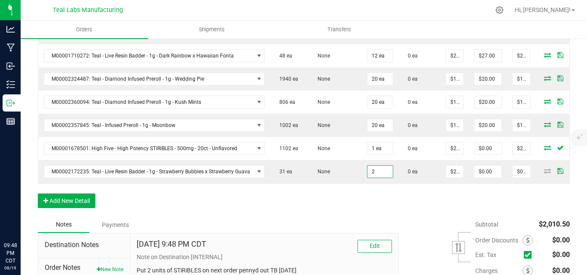
type input "2 ea"
type input "$43.00"
click at [325, 217] on div "Order Details Print All Labels Item Sellable Strain Qty Ordered Qty Allocated U…" at bounding box center [304, 61] width 532 height 311
click at [92, 208] on button "Add New Detail" at bounding box center [67, 201] width 58 height 15
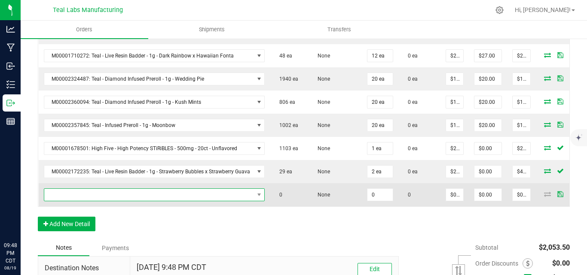
click at [98, 201] on span "NO DATA FOUND" at bounding box center [149, 195] width 210 height 12
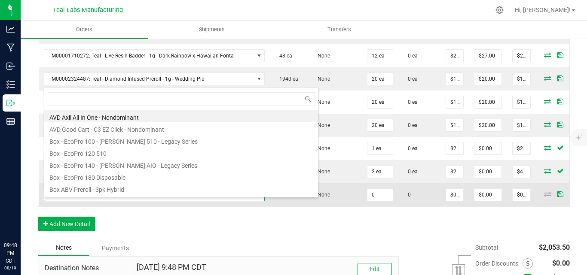
scroll to position [13, 220]
type input "royal"
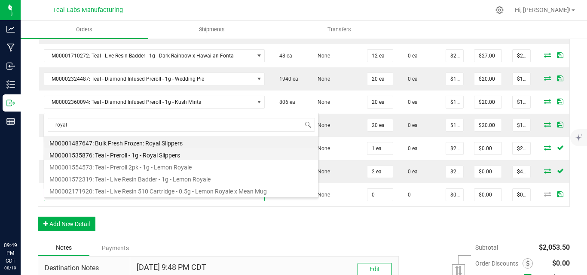
click at [147, 159] on li "M00001535876: Teal - Preroll - 1g - Royal Slippers" at bounding box center [181, 154] width 274 height 12
type input "0 ea"
type input "$6.00000"
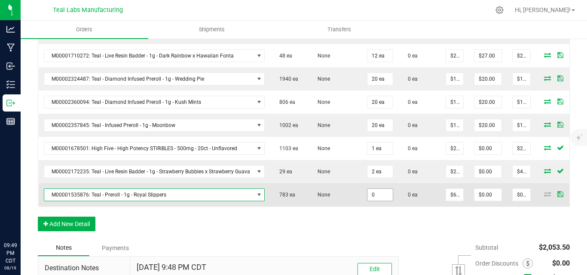
click at [387, 201] on input "0" at bounding box center [379, 195] width 25 height 12
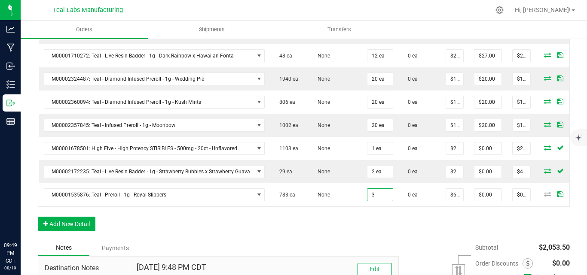
type input "3 ea"
type input "$18.00"
click at [432, 238] on div "Order Details Print All Labels Item Sellable Strain Qty Ordered Qty Allocated U…" at bounding box center [304, 73] width 532 height 334
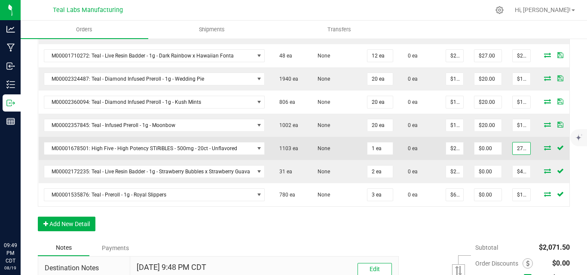
click at [523, 155] on input "27.5" at bounding box center [522, 149] width 18 height 12
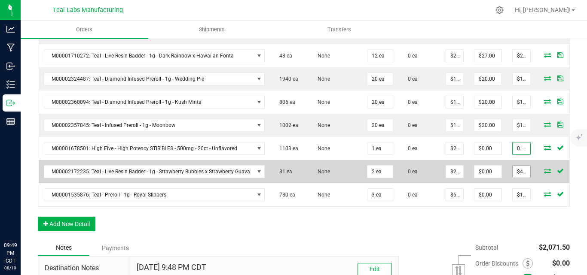
type input "0.01"
type input "$0.01000"
type input "$0.01"
click at [519, 178] on input "43" at bounding box center [522, 172] width 18 height 12
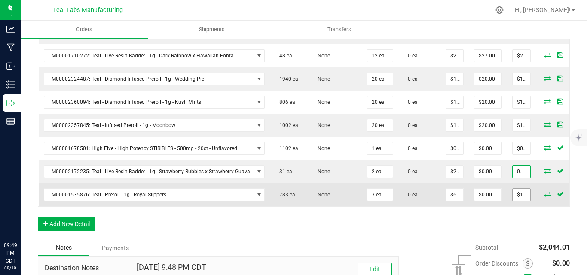
type input "0.02"
type input "$0.01000"
type input "$0.02"
click at [524, 201] on input "18" at bounding box center [522, 195] width 18 height 12
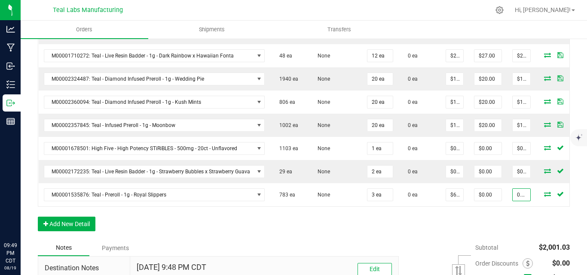
type input "0.03"
type input "$0.01000"
type input "$0.03"
click at [510, 233] on div "Order Details Print All Labels Item Sellable Strain Qty Ordered Qty Allocated U…" at bounding box center [304, 73] width 532 height 334
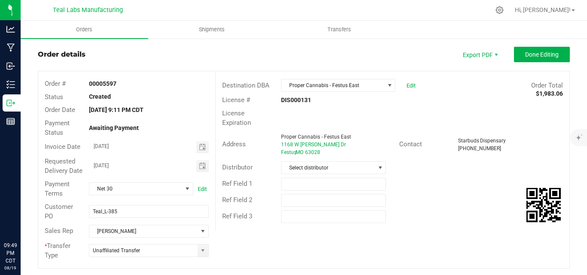
scroll to position [0, 0]
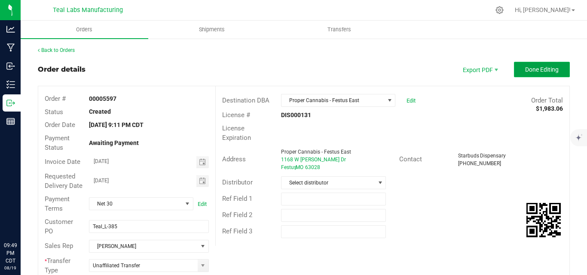
click at [552, 71] on span "Done Editing" at bounding box center [542, 69] width 34 height 7
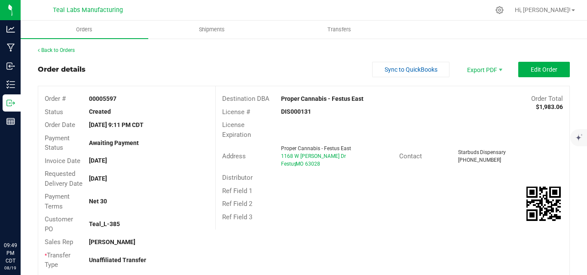
drag, startPoint x: 362, startPoint y: 100, endPoint x: 278, endPoint y: 97, distance: 84.2
click at [278, 97] on div "Proper Cannabis - Festus East" at bounding box center [348, 99] width 147 height 9
copy strong "Proper Cannabis - Festus East"
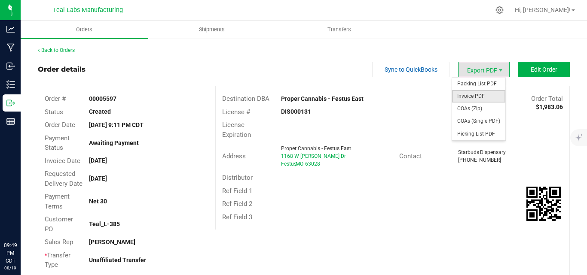
click at [481, 94] on span "Invoice PDF" at bounding box center [478, 96] width 53 height 12
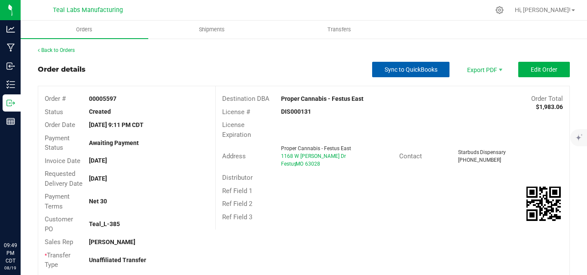
click at [424, 71] on span "Sync to QuickBooks" at bounding box center [410, 69] width 53 height 7
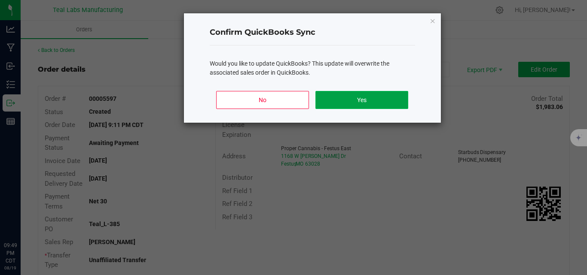
click at [342, 100] on button "Yes" at bounding box center [361, 100] width 92 height 18
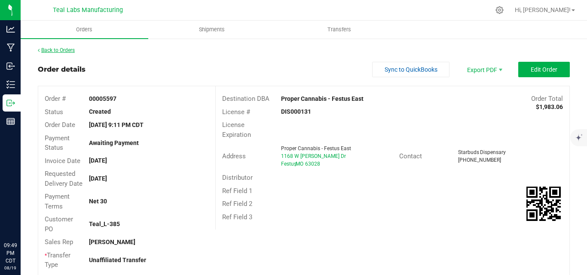
click at [68, 50] on link "Back to Orders" at bounding box center [56, 50] width 37 height 6
